Goal: Information Seeking & Learning: Learn about a topic

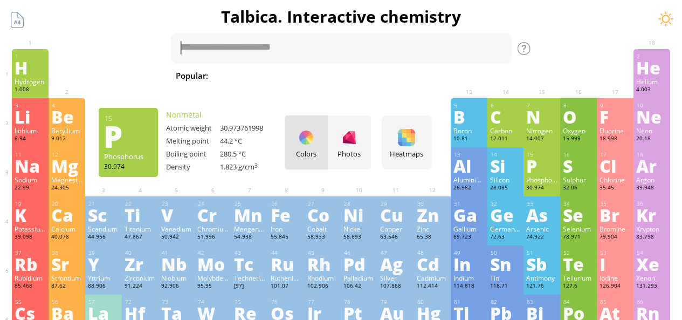
click at [552, 171] on div "P" at bounding box center [541, 165] width 31 height 17
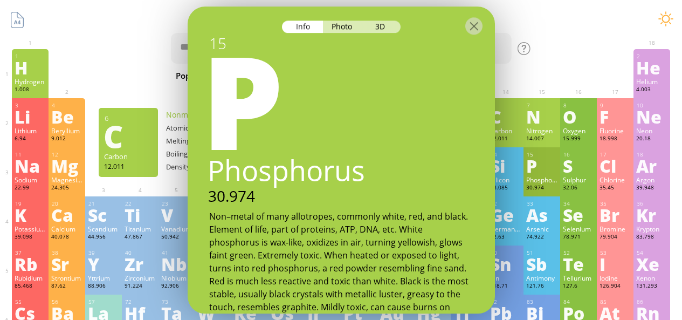
scroll to position [61, 0]
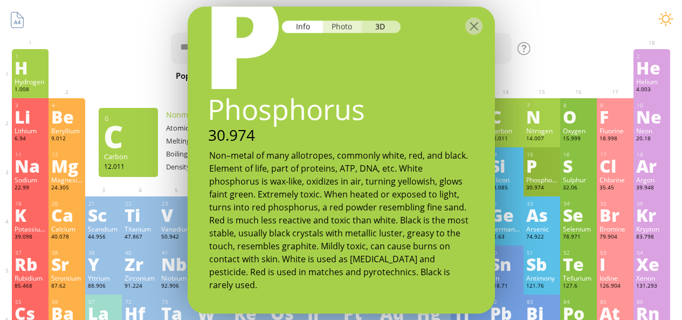
click at [335, 29] on div "Photo" at bounding box center [342, 26] width 39 height 12
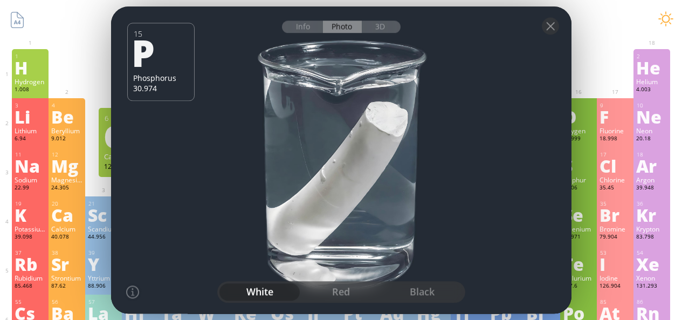
drag, startPoint x: 350, startPoint y: 106, endPoint x: 254, endPoint y: 137, distance: 101.1
click at [254, 137] on div at bounding box center [340, 160] width 465 height 310
click at [327, 292] on div "red" at bounding box center [340, 291] width 81 height 17
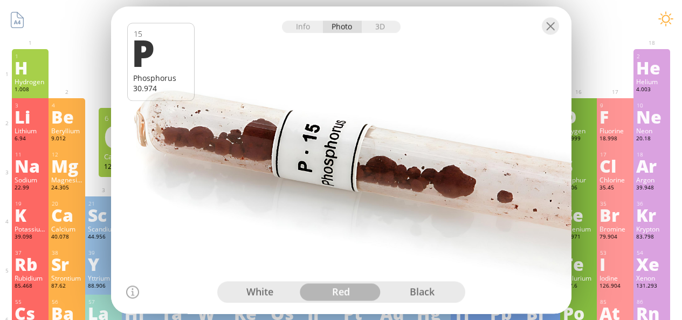
click at [398, 292] on div "black" at bounding box center [422, 291] width 81 height 17
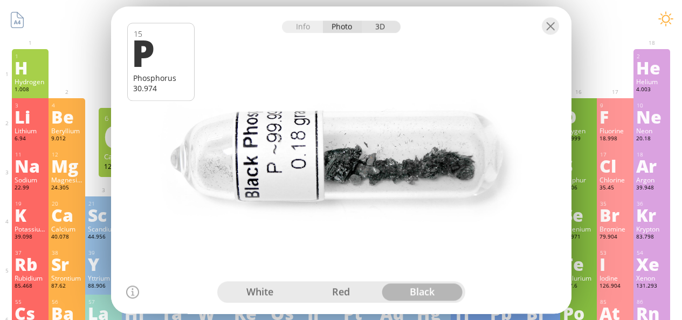
click at [384, 27] on div "3D" at bounding box center [381, 26] width 39 height 12
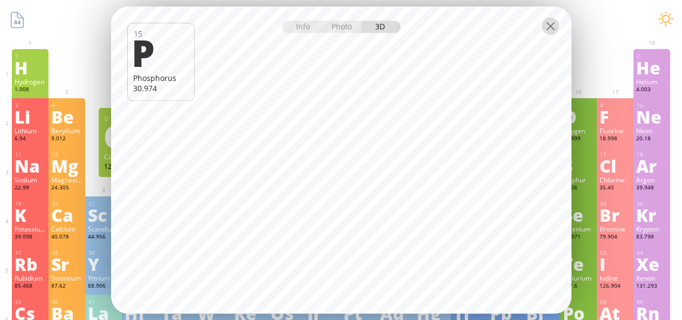
click at [554, 26] on div at bounding box center [550, 25] width 17 height 17
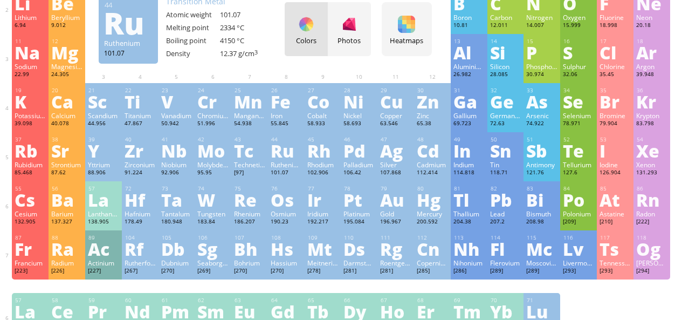
scroll to position [142, 0]
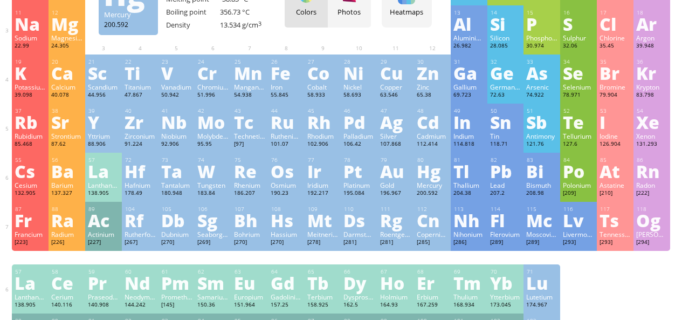
click at [431, 185] on div "Mercury" at bounding box center [432, 185] width 31 height 9
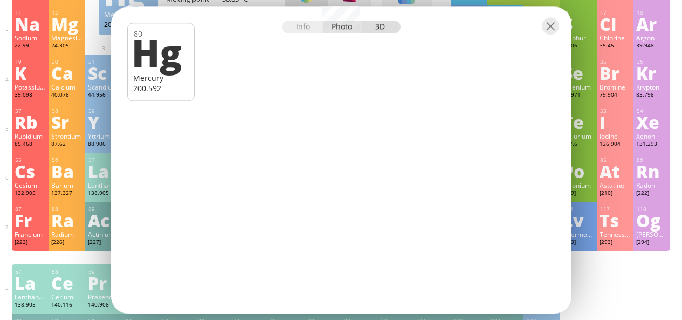
click at [340, 25] on div "Photo" at bounding box center [342, 26] width 39 height 12
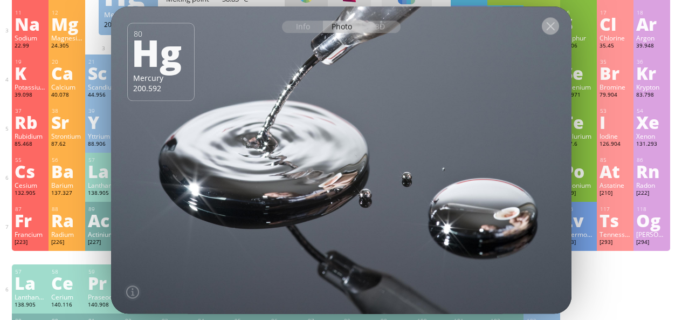
click at [550, 26] on div at bounding box center [550, 25] width 17 height 17
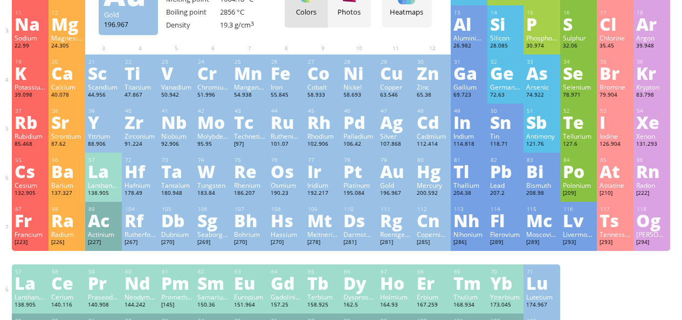
click at [393, 170] on div "Au" at bounding box center [395, 170] width 31 height 17
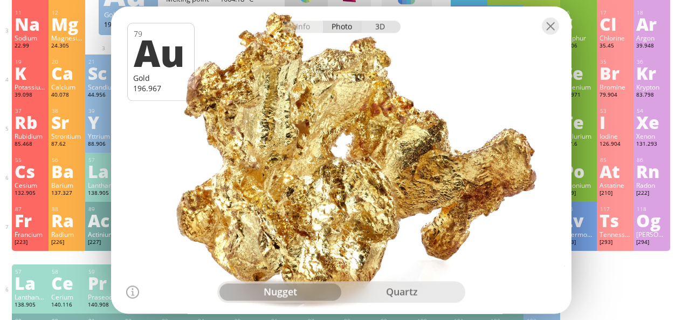
click at [375, 21] on div "3D" at bounding box center [381, 26] width 39 height 12
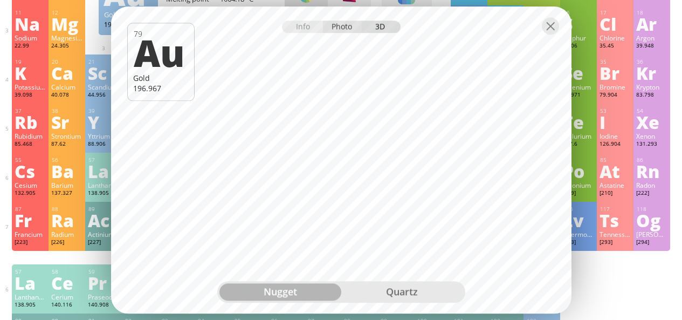
click at [354, 29] on div "Photo" at bounding box center [342, 26] width 39 height 12
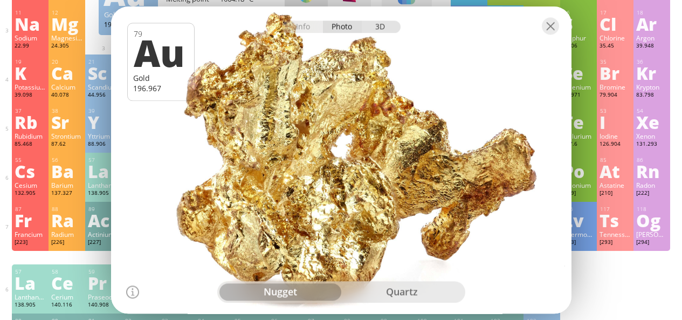
click at [372, 23] on div "3D" at bounding box center [381, 26] width 39 height 12
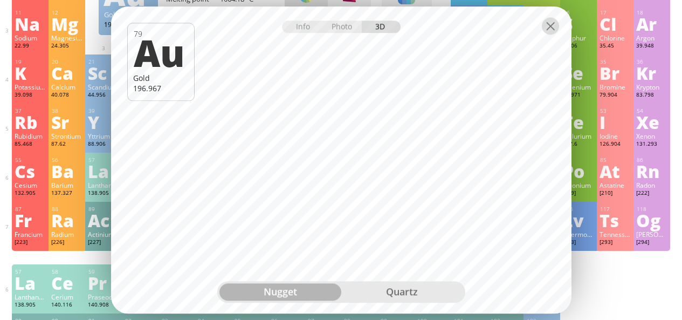
click at [545, 22] on div at bounding box center [550, 25] width 17 height 17
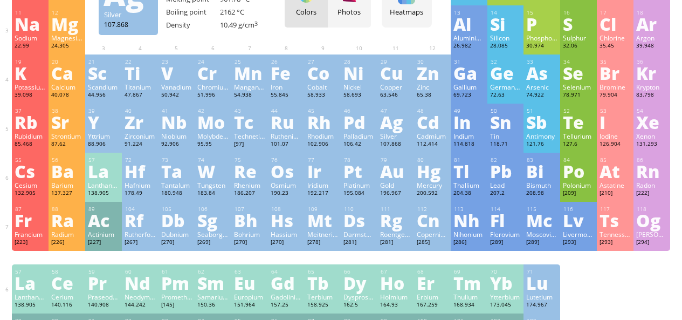
click at [400, 135] on div "Silver" at bounding box center [395, 136] width 31 height 9
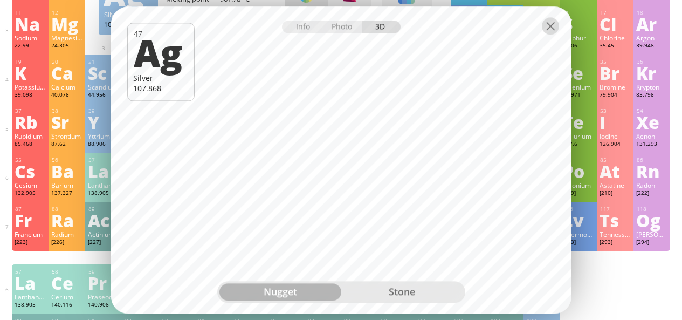
click at [551, 27] on div at bounding box center [550, 25] width 17 height 17
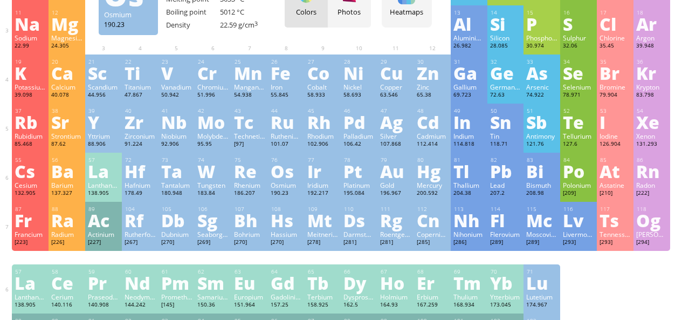
click at [283, 187] on div "Osmium" at bounding box center [286, 185] width 31 height 9
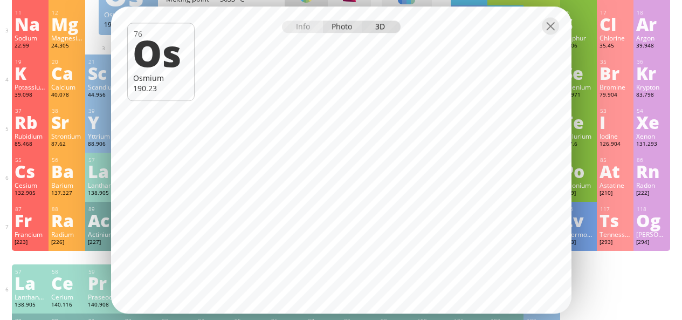
click at [337, 32] on div "Photo" at bounding box center [342, 26] width 39 height 12
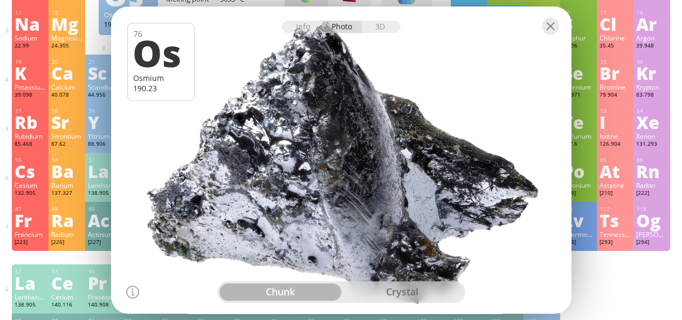
drag, startPoint x: 354, startPoint y: 96, endPoint x: 389, endPoint y: 99, distance: 35.1
click at [389, 99] on div at bounding box center [340, 160] width 465 height 310
drag, startPoint x: 351, startPoint y: 134, endPoint x: 392, endPoint y: 120, distance: 43.3
click at [392, 120] on div at bounding box center [340, 160] width 465 height 310
click at [299, 27] on div "Info" at bounding box center [302, 26] width 41 height 12
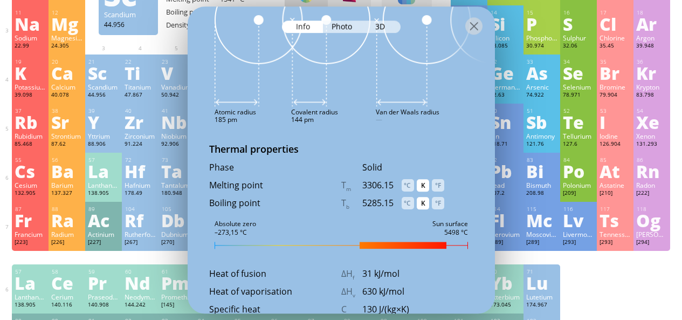
scroll to position [1190, 0]
click at [408, 181] on div "°C" at bounding box center [408, 185] width 12 height 12
click at [408, 199] on div "°C" at bounding box center [408, 203] width 12 height 12
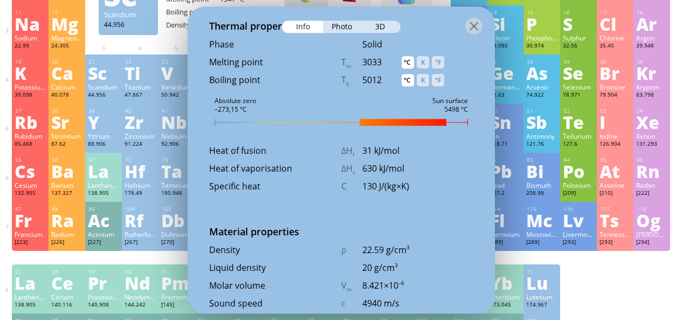
scroll to position [1340, 0]
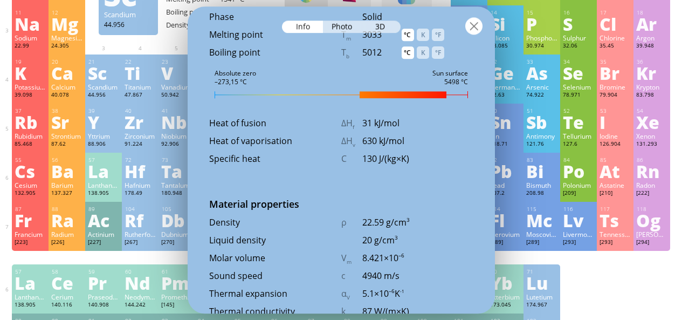
click at [473, 26] on div at bounding box center [473, 25] width 17 height 17
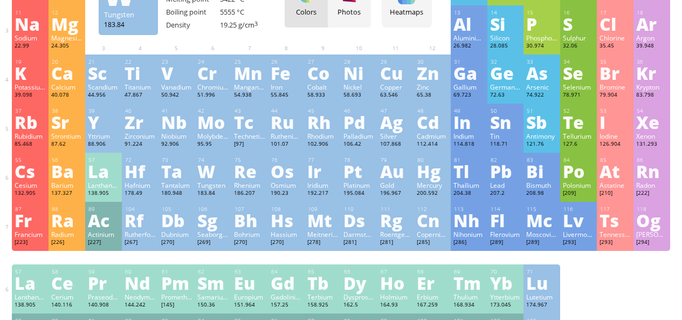
click at [218, 183] on div "Tungsten" at bounding box center [212, 185] width 31 height 9
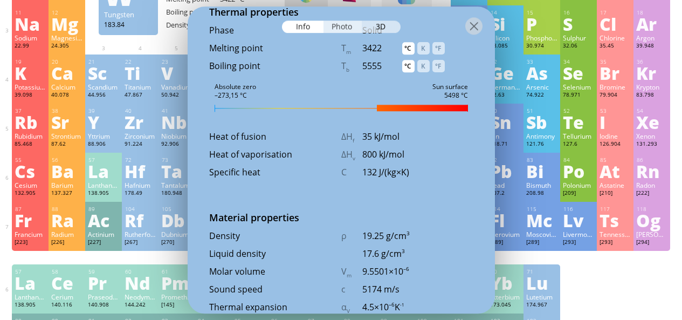
click at [342, 27] on div "Photo" at bounding box center [342, 26] width 39 height 12
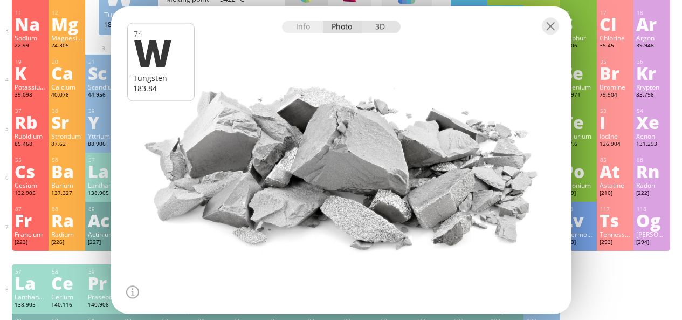
click at [389, 25] on div "3D" at bounding box center [381, 26] width 39 height 12
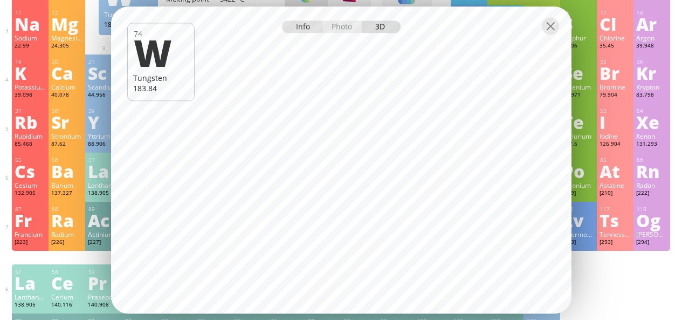
click at [305, 29] on div "Info" at bounding box center [302, 26] width 41 height 12
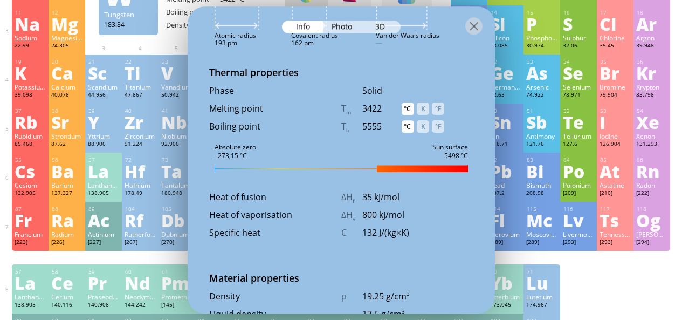
scroll to position [1265, 0]
click at [478, 29] on div at bounding box center [473, 25] width 17 height 17
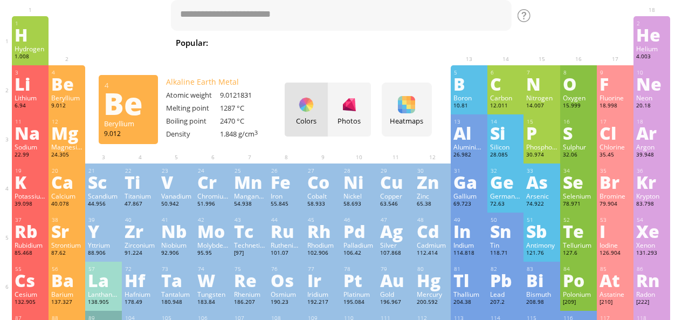
scroll to position [32, 0]
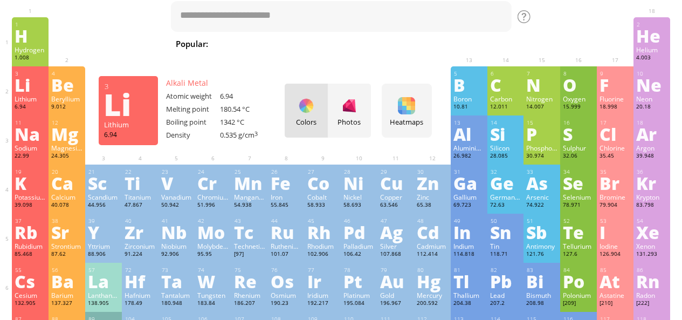
click at [43, 100] on div "Lithium" at bounding box center [30, 98] width 31 height 9
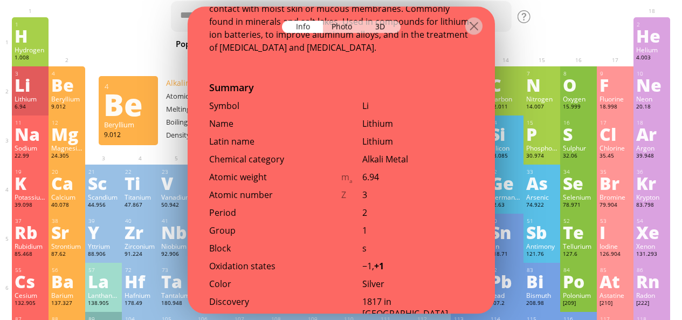
scroll to position [236, 0]
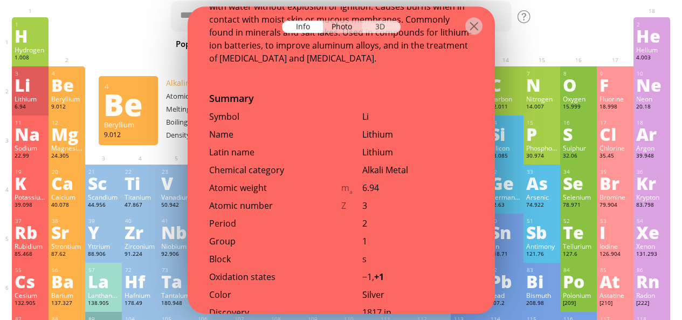
click at [385, 28] on div "3D" at bounding box center [381, 26] width 39 height 12
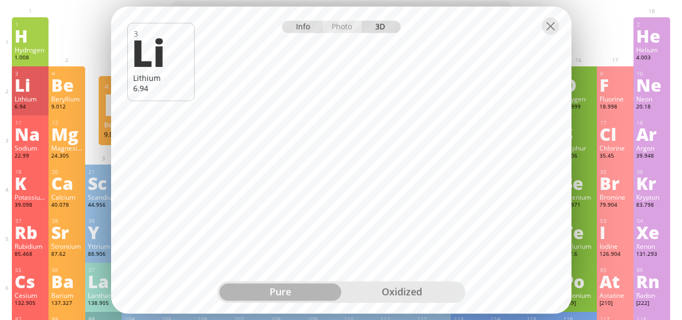
click at [299, 22] on div "Info" at bounding box center [302, 26] width 41 height 12
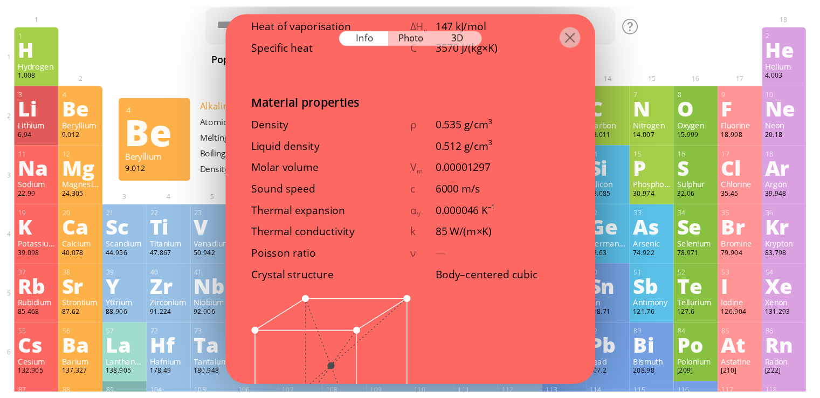
scroll to position [1293, 0]
